Goal: Information Seeking & Learning: Learn about a topic

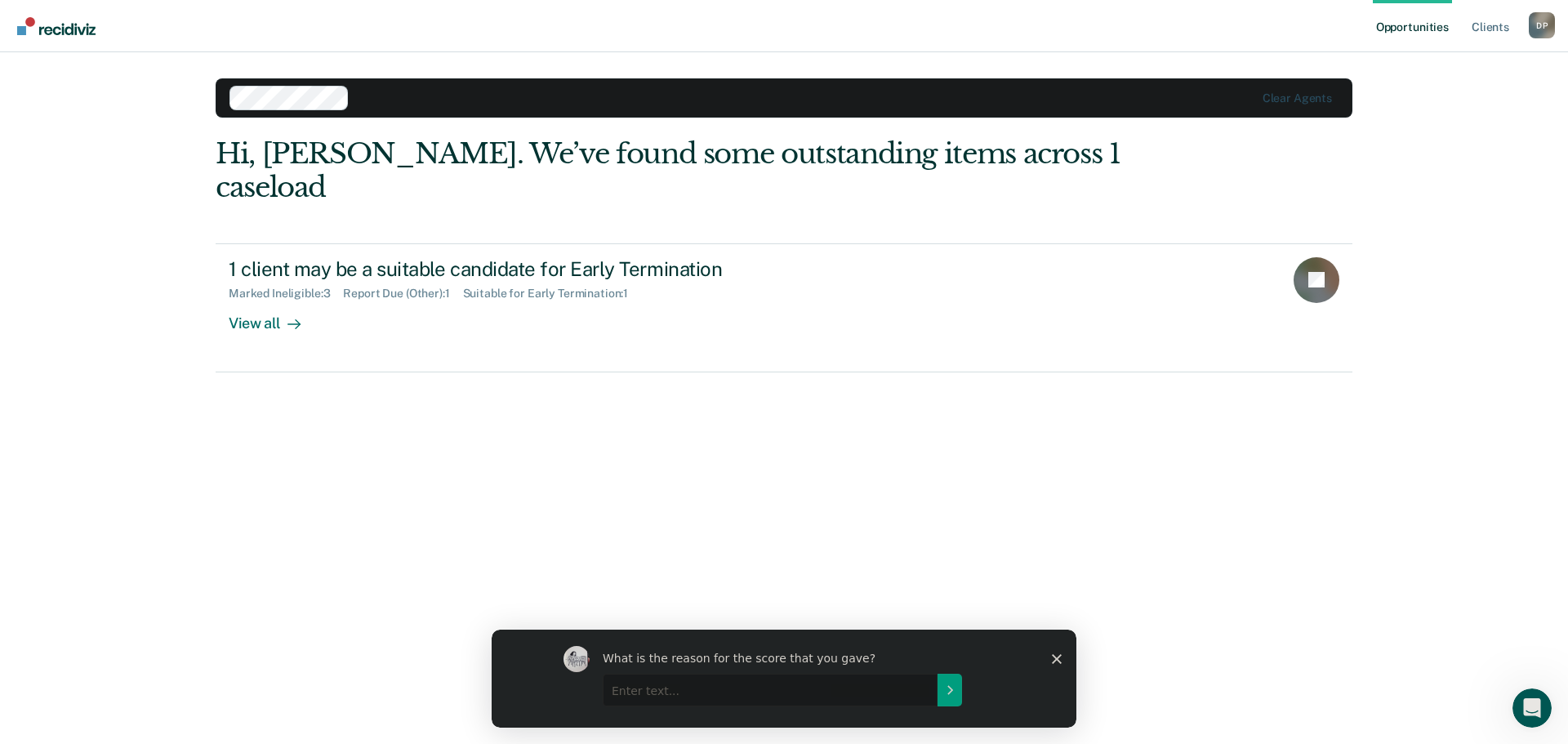
drag, startPoint x: 247, startPoint y: 404, endPoint x: 191, endPoint y: 352, distance: 76.4
click at [188, 392] on div "Opportunities Client s [PERSON_NAME] D P Profile How it works Log Out Clear age…" at bounding box center [784, 372] width 1568 height 744
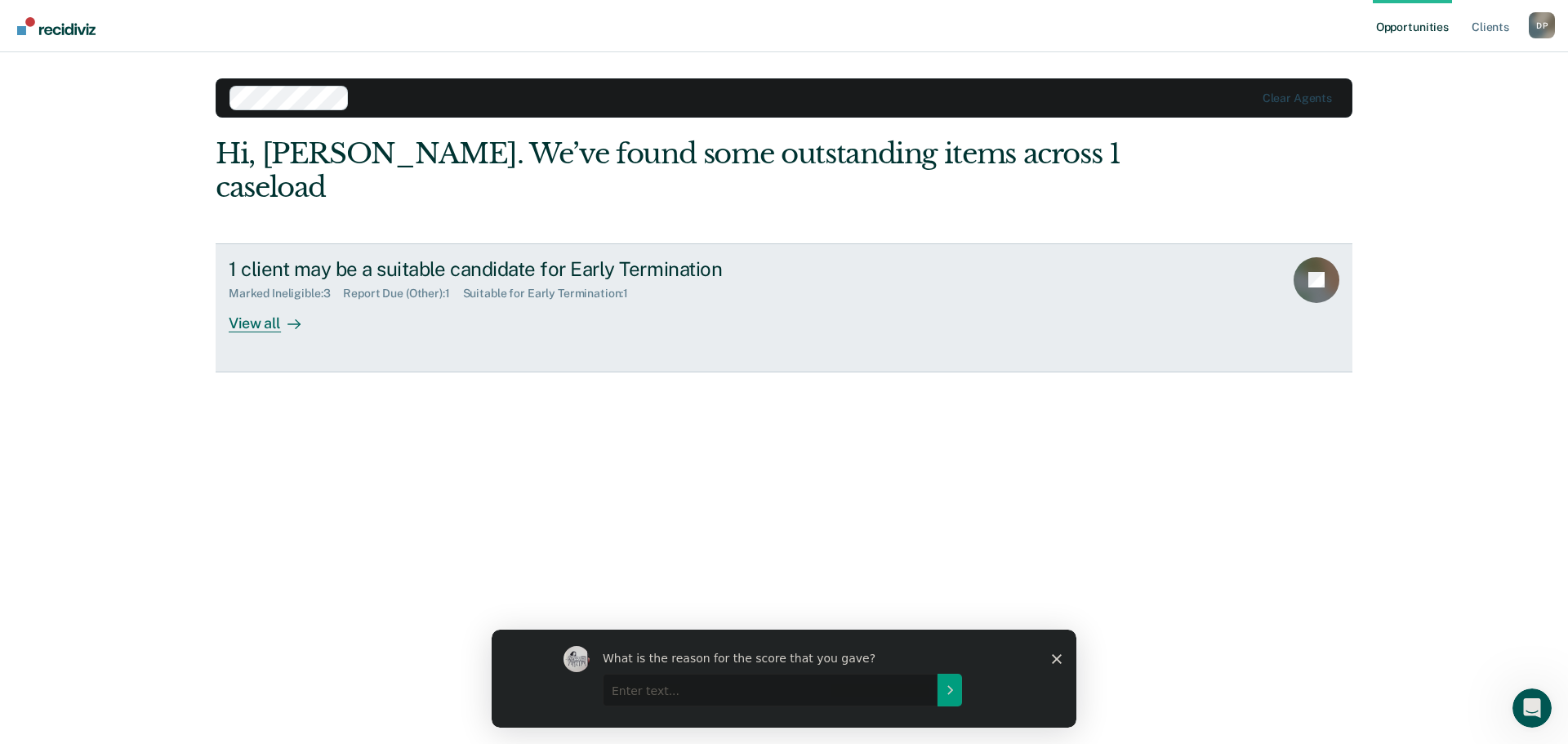
click at [260, 301] on div "View all" at bounding box center [275, 316] width 91 height 32
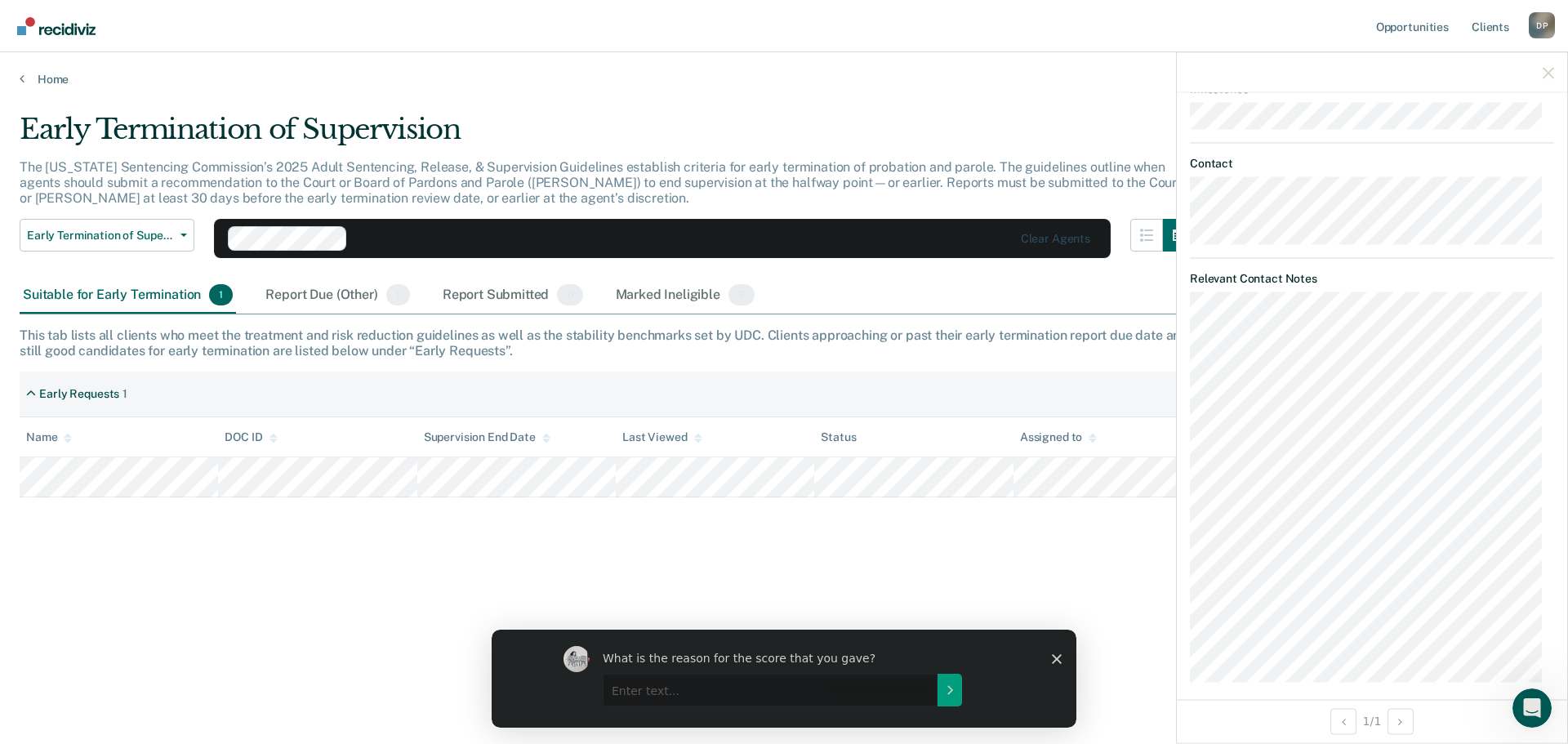
scroll to position [713, 0]
drag, startPoint x: 1435, startPoint y: 218, endPoint x: 1524, endPoint y: 71, distance: 171.8
click at [1543, 70] on icon "button" at bounding box center [1549, 73] width 12 height 12
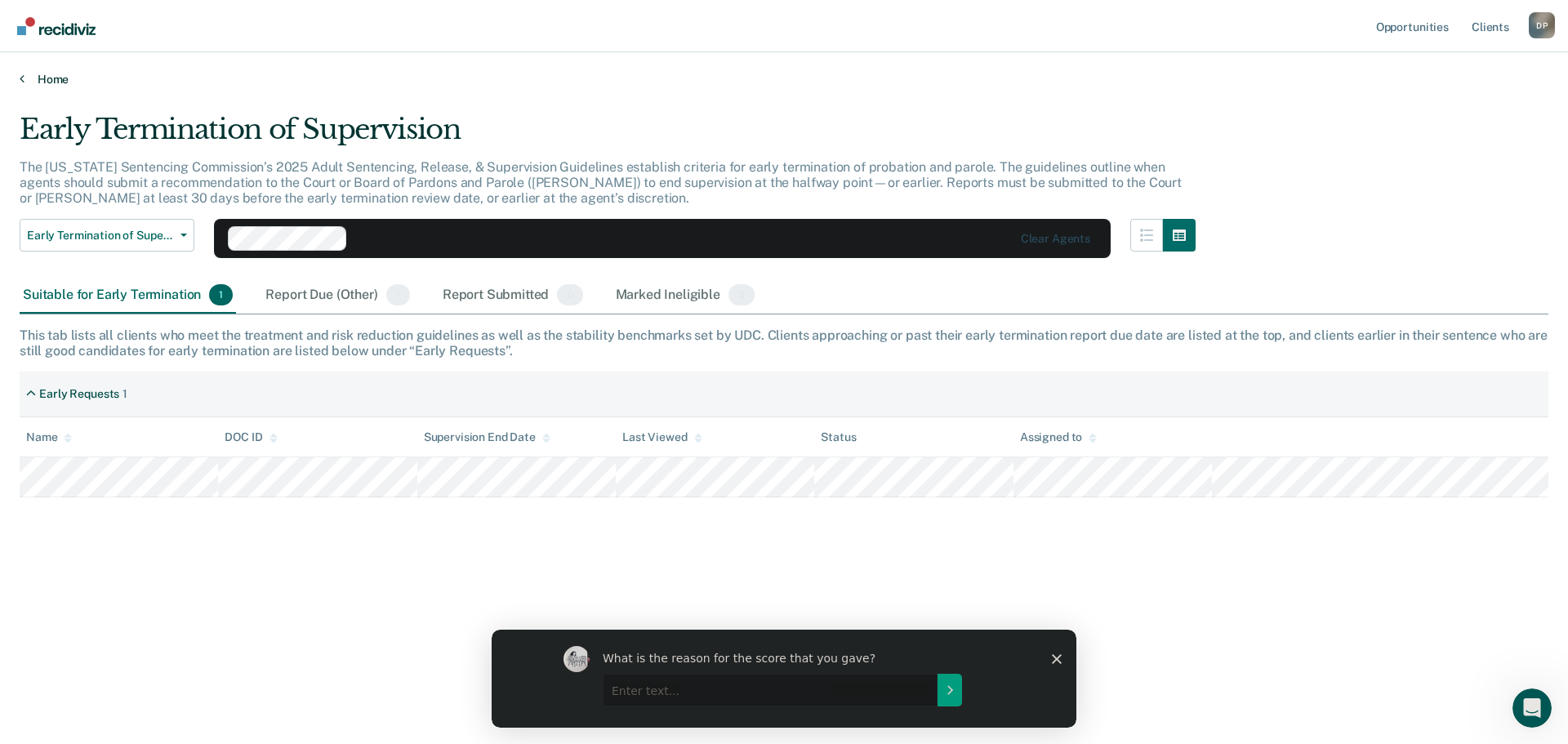
click at [1022, 74] on link "Home" at bounding box center [784, 80] width 1529 height 15
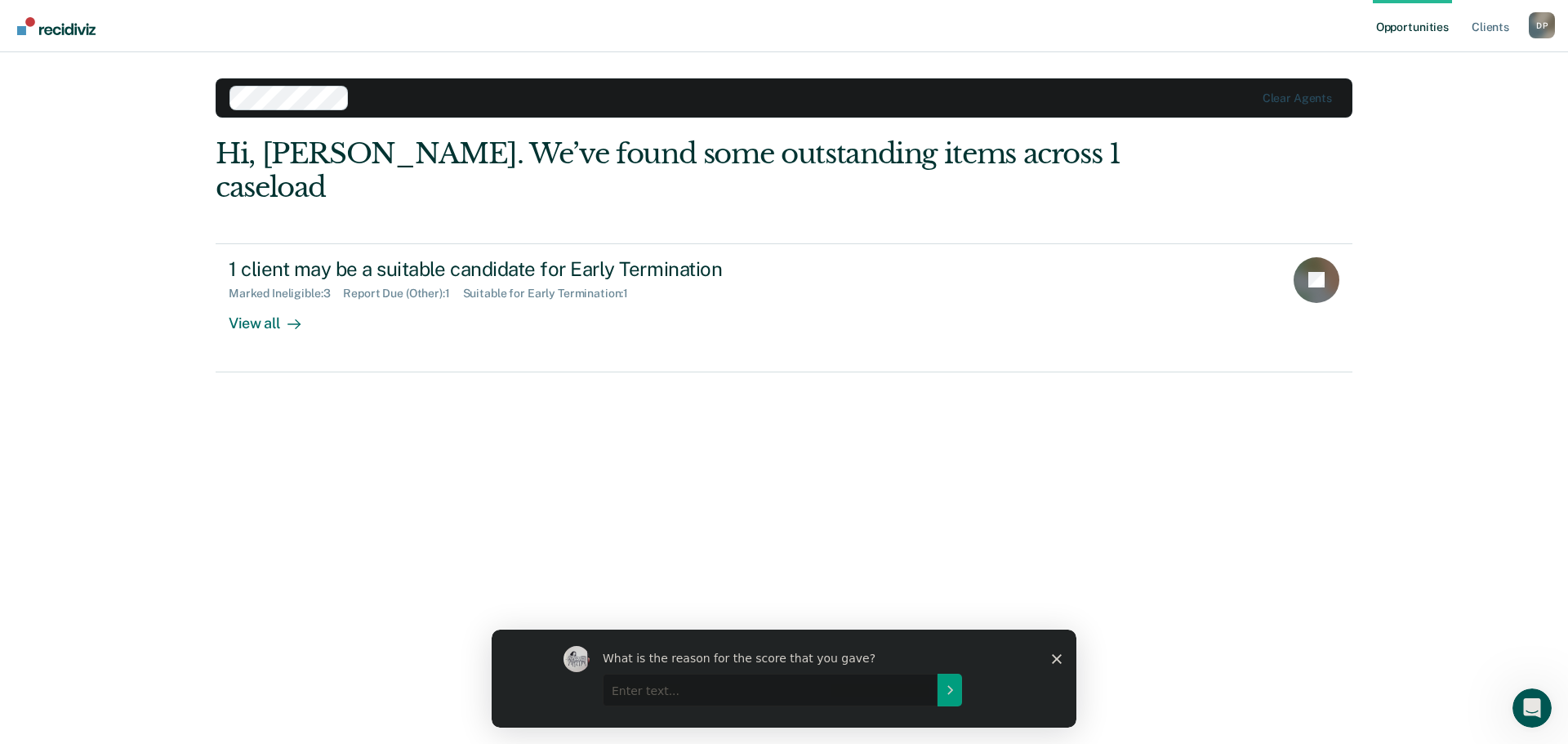
click at [976, 68] on main "Clear agents Hi, [PERSON_NAME]. We’ve found some outstanding items across 1 cas…" at bounding box center [784, 379] width 1176 height 653
drag, startPoint x: 118, startPoint y: 542, endPoint x: 127, endPoint y: 546, distance: 9.8
drag, startPoint x: 127, startPoint y: 546, endPoint x: 128, endPoint y: 588, distance: 42.0
click at [52, 547] on div "Opportunities Client s [PERSON_NAME] D P Profile How it works Log Out Clear age…" at bounding box center [784, 372] width 1568 height 744
drag, startPoint x: 249, startPoint y: 602, endPoint x: 139, endPoint y: 546, distance: 123.4
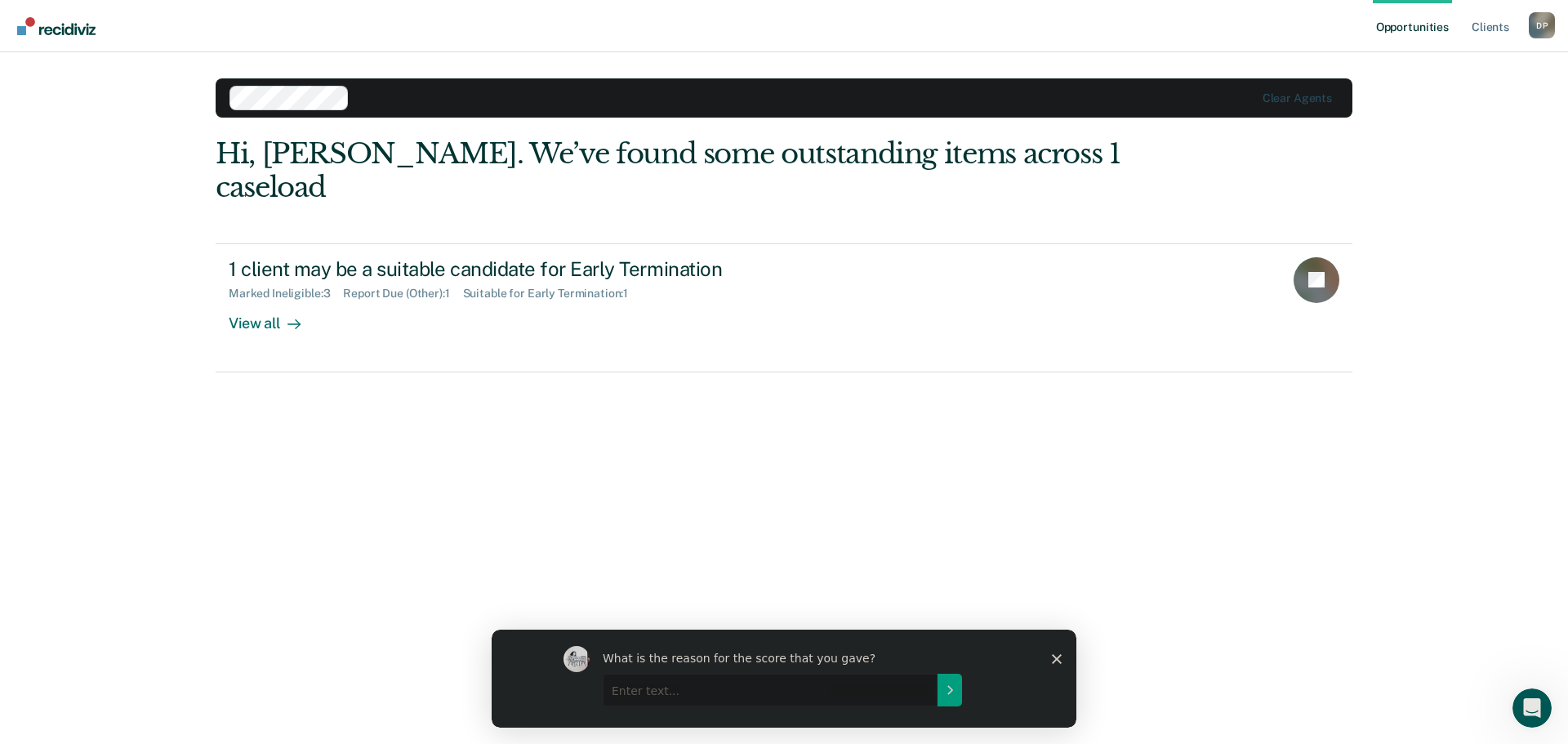
click at [127, 571] on div "Opportunities Client s [PERSON_NAME] D P Profile How it works Log Out Clear age…" at bounding box center [784, 372] width 1568 height 744
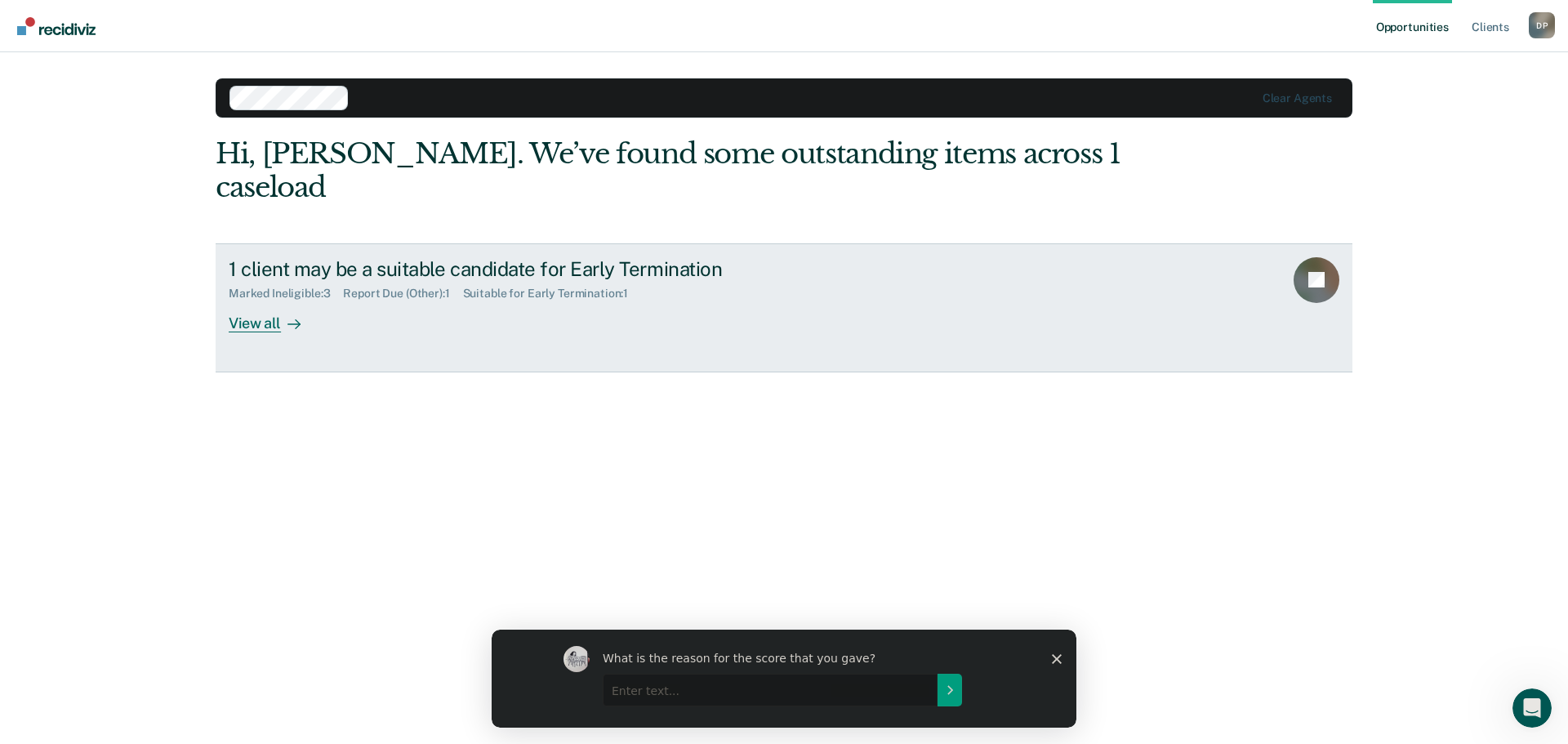
click at [259, 301] on div "View all" at bounding box center [275, 316] width 91 height 32
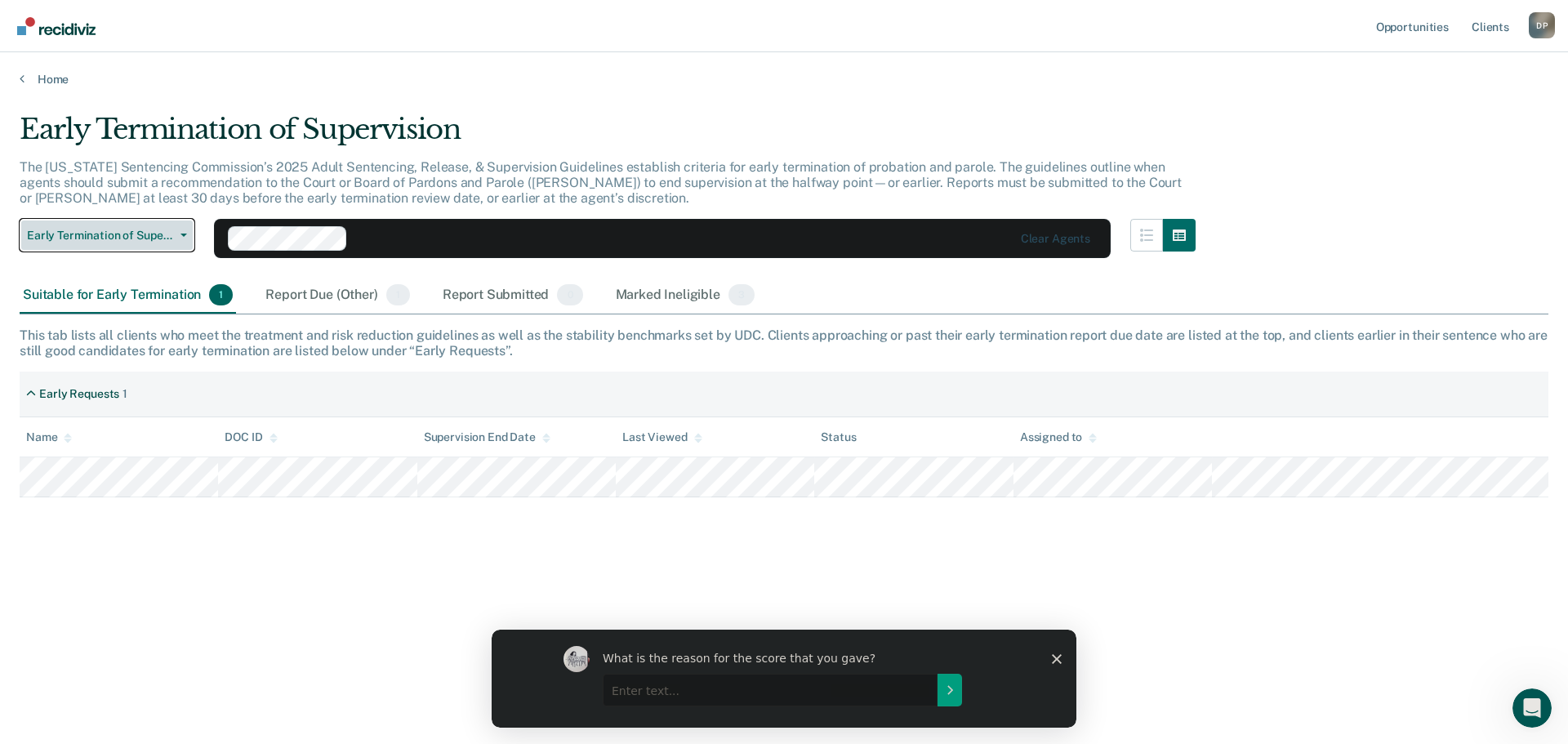
click at [131, 235] on span "Early Termination of Supervision" at bounding box center [100, 236] width 147 height 14
click at [1057, 658] on polygon "Close survey" at bounding box center [1057, 658] width 10 height 10
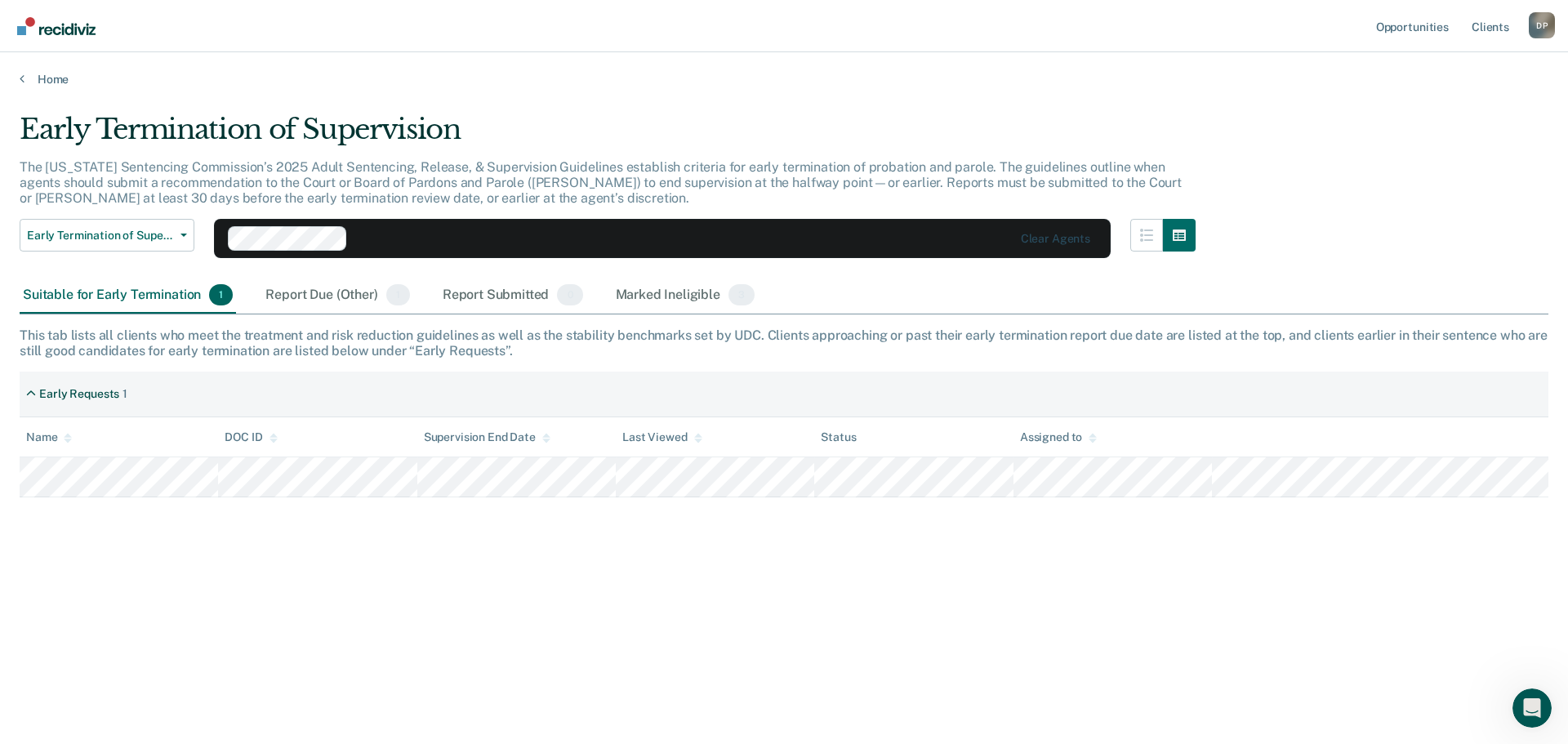
drag, startPoint x: 1303, startPoint y: 545, endPoint x: 1312, endPoint y: 548, distance: 9.5
drag, startPoint x: 1312, startPoint y: 548, endPoint x: 643, endPoint y: 295, distance: 715.2
click at [643, 295] on div "Marked Ineligible 3" at bounding box center [686, 296] width 146 height 36
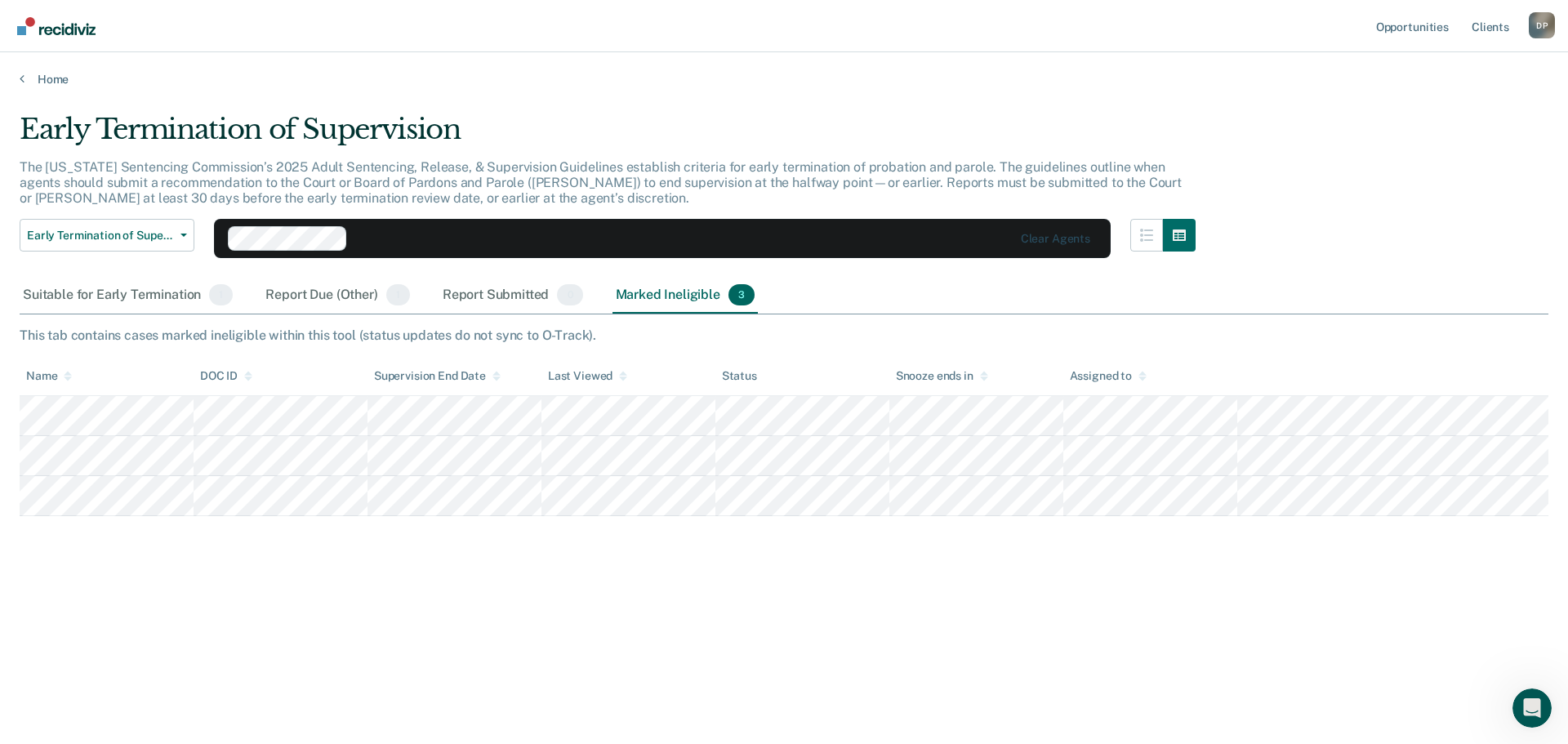
drag, startPoint x: 1336, startPoint y: 221, endPoint x: 1256, endPoint y: 103, distance: 142.6
click at [1256, 103] on main "Early Termination of Supervision The [US_STATE] Sentencing Commission’s 2025 Ad…" at bounding box center [784, 413] width 1568 height 653
